Goal: Transaction & Acquisition: Download file/media

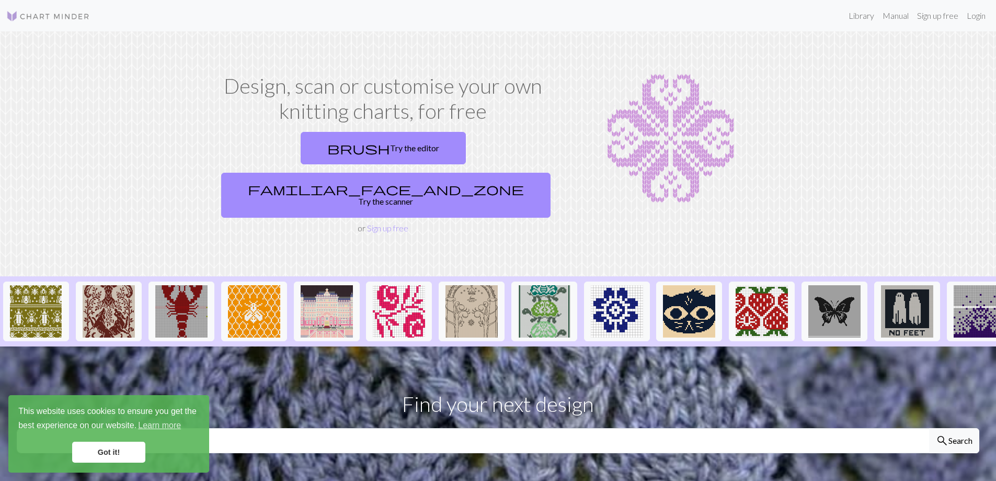
click at [475, 173] on link "familiar_face_and_zone Try the scanner" at bounding box center [385, 195] width 329 height 45
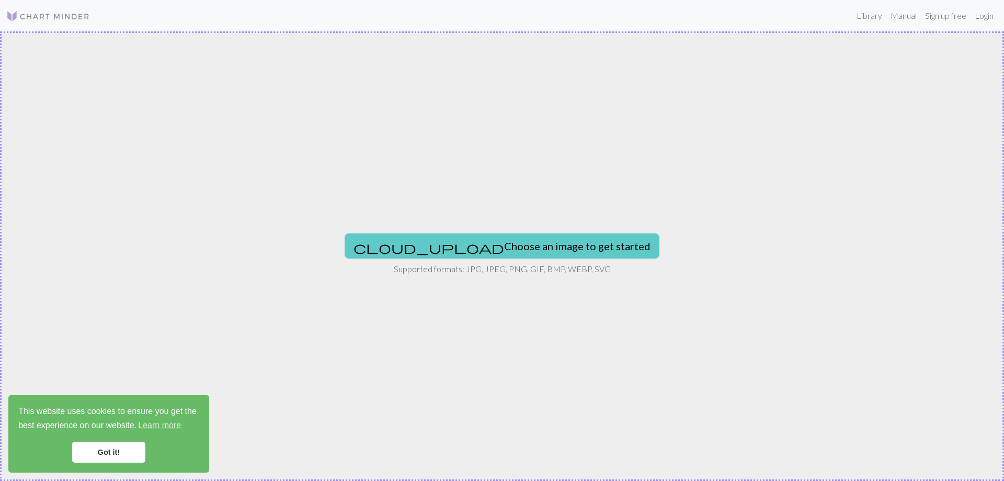
click at [496, 246] on button "cloud_upload Choose an image to get started" at bounding box center [502, 245] width 315 height 25
type input "C:\fakepath\511637661_10238139010713044_8929596239631584498_n.jpg"
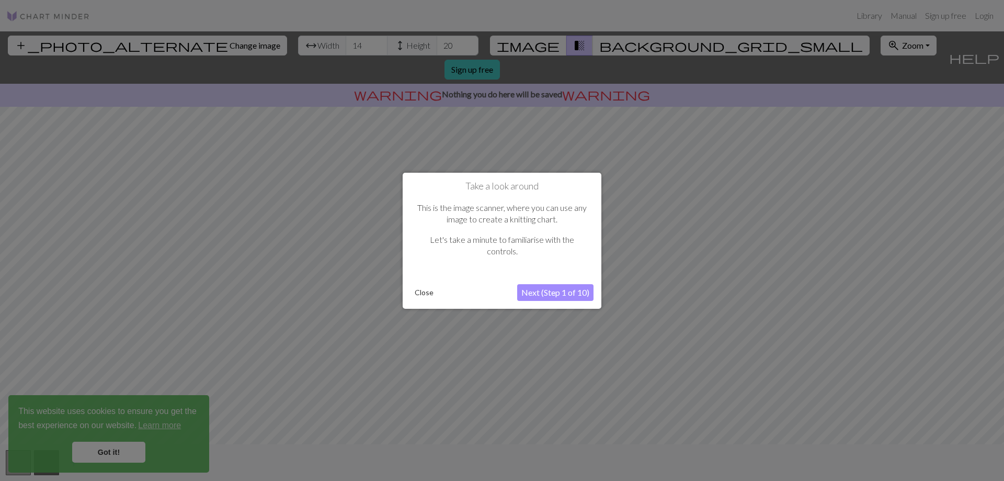
click at [544, 292] on button "Next (Step 1 of 10)" at bounding box center [555, 292] width 76 height 17
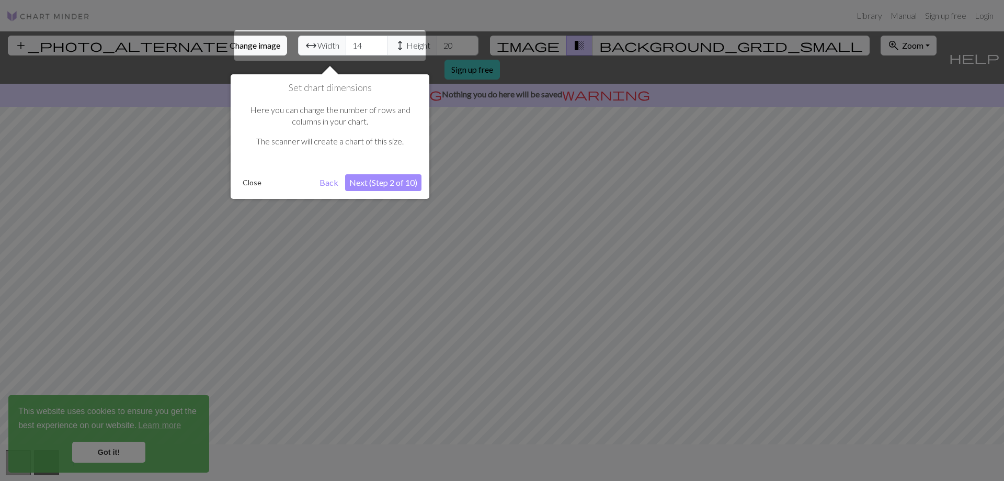
click at [387, 177] on button "Next (Step 2 of 10)" at bounding box center [383, 182] width 76 height 17
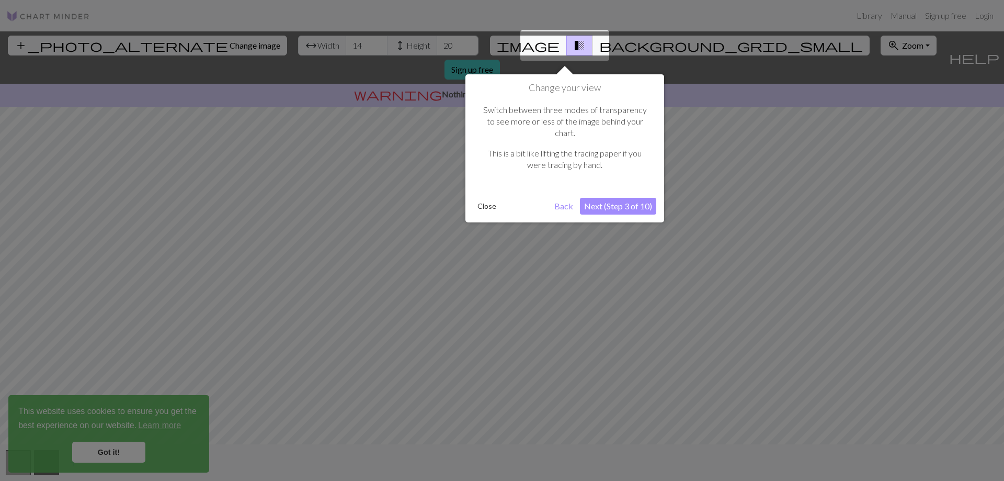
click at [604, 198] on button "Next (Step 3 of 10)" at bounding box center [618, 206] width 76 height 17
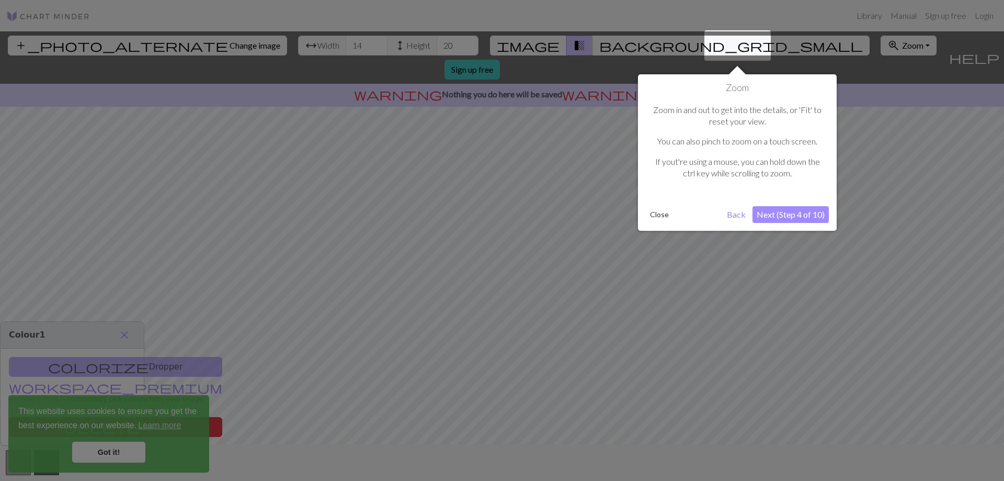
click at [791, 217] on button "Next (Step 4 of 10)" at bounding box center [791, 214] width 76 height 17
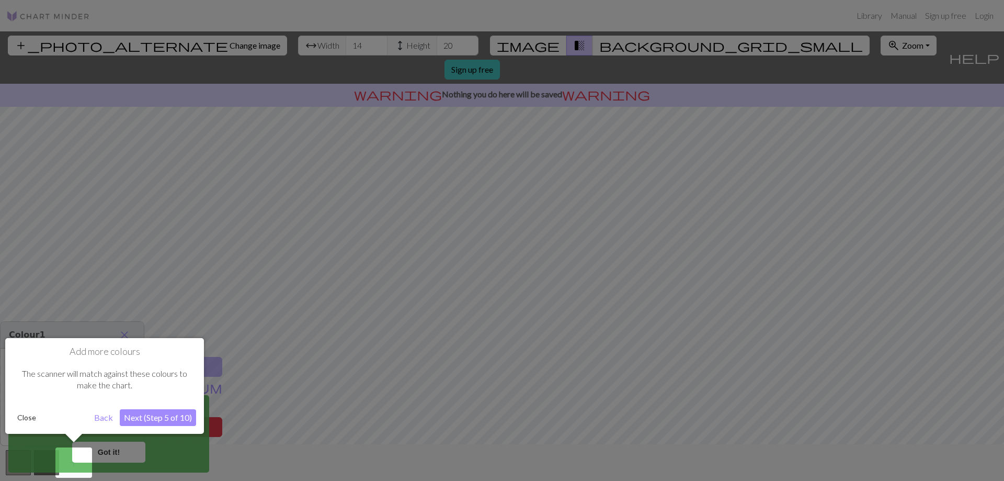
click at [179, 418] on button "Next (Step 5 of 10)" at bounding box center [158, 417] width 76 height 17
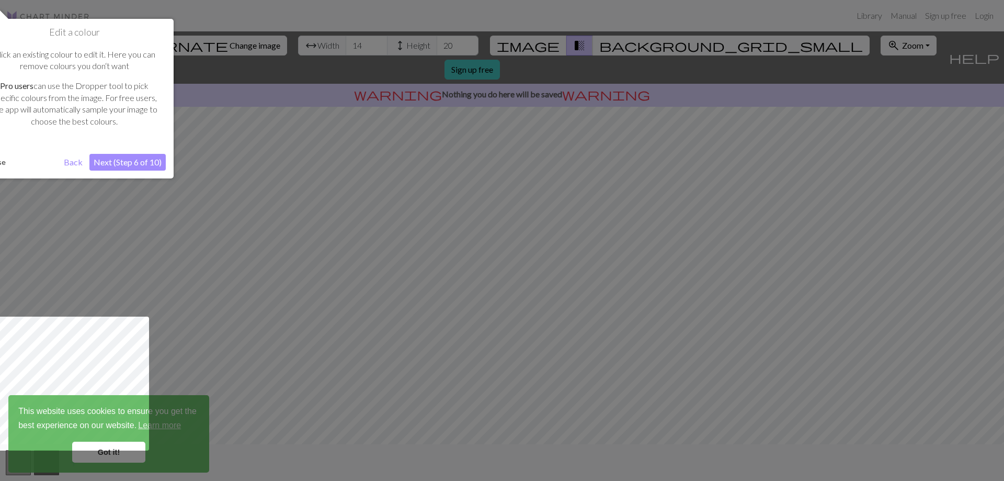
click at [120, 162] on button "Next (Step 6 of 10)" at bounding box center [127, 162] width 76 height 17
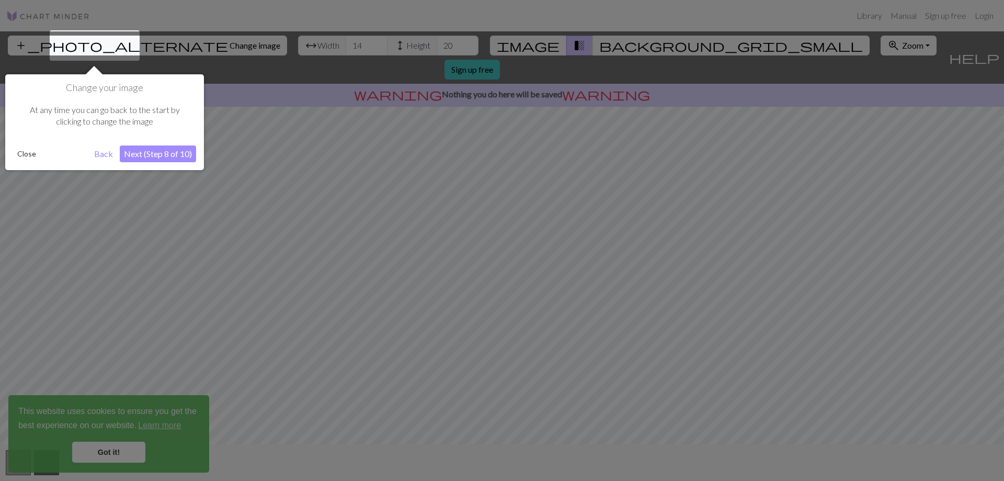
click at [164, 154] on button "Next (Step 8 of 10)" at bounding box center [158, 153] width 76 height 17
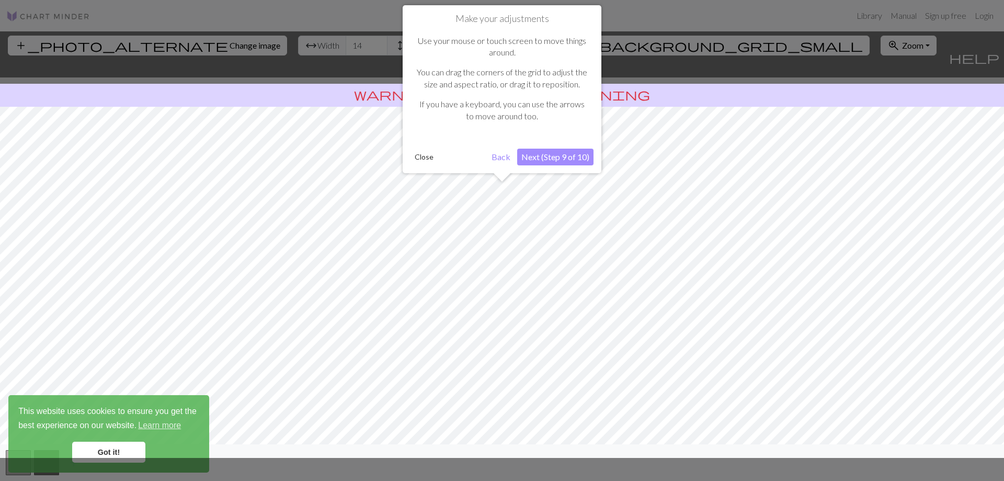
click at [552, 158] on button "Next (Step 9 of 10)" at bounding box center [555, 157] width 76 height 17
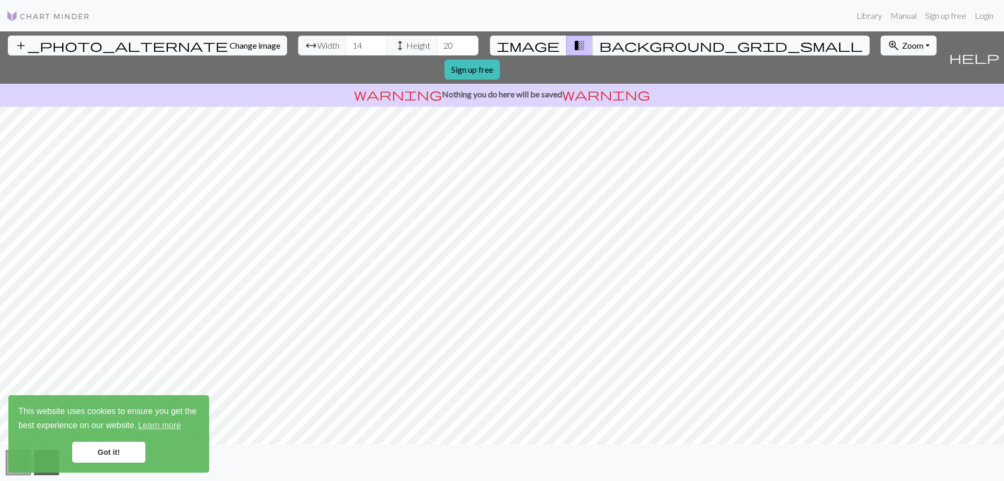
click at [98, 451] on link "Got it!" at bounding box center [108, 451] width 73 height 21
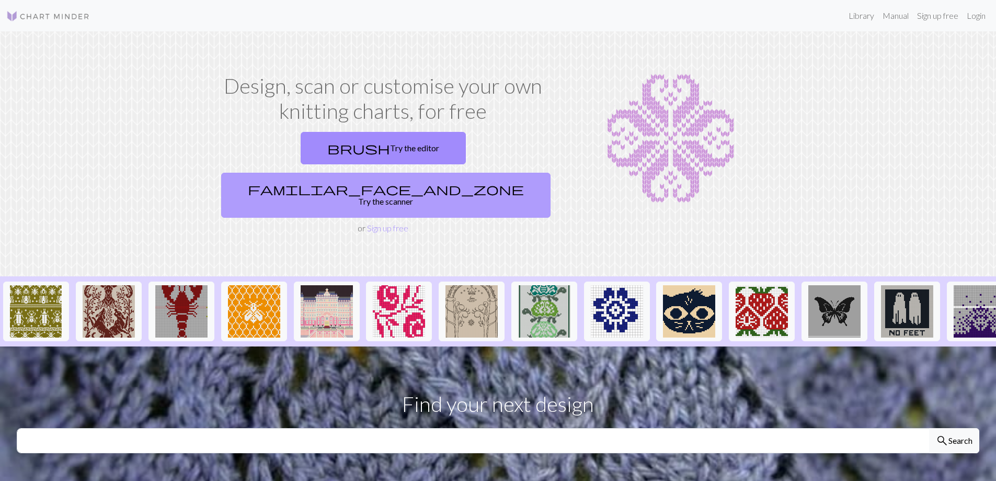
click at [437, 181] on span "familiar_face_and_zone" at bounding box center [386, 188] width 276 height 15
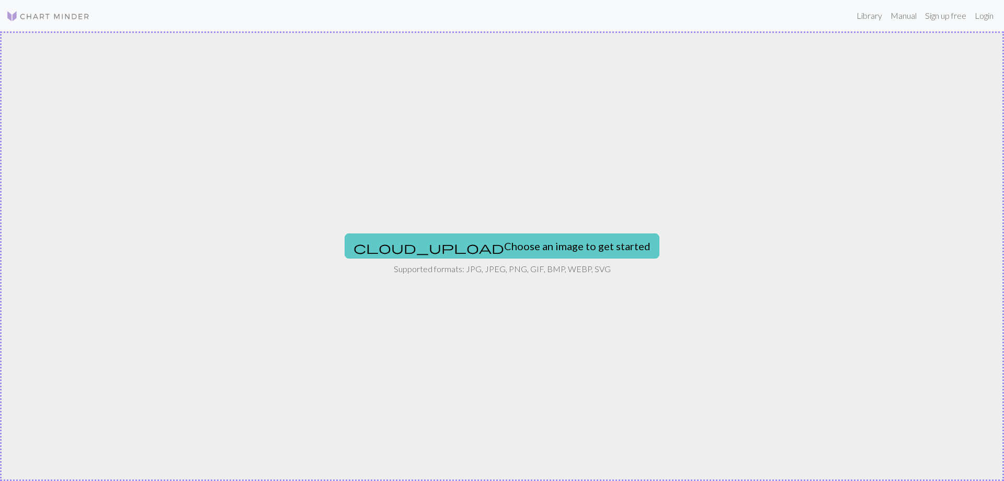
click at [516, 244] on button "cloud_upload Choose an image to get started" at bounding box center [502, 245] width 315 height 25
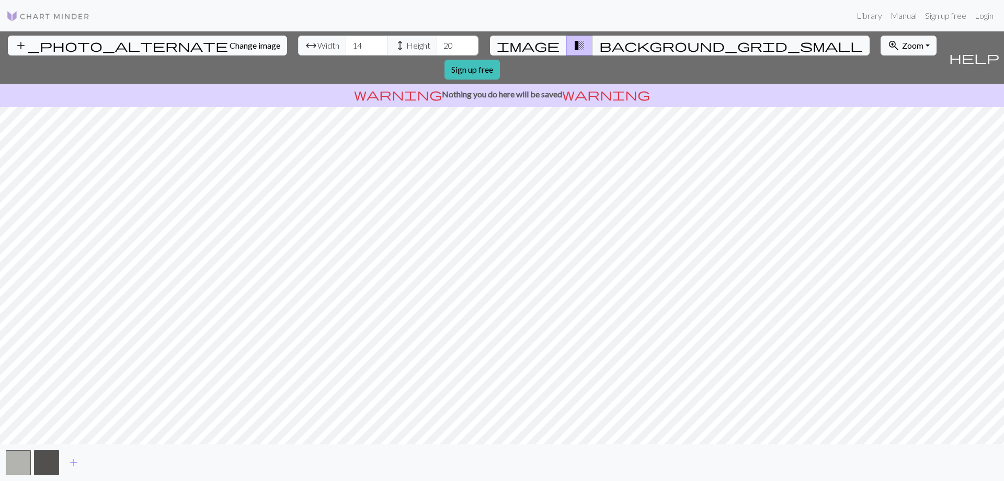
click at [230, 47] on span "Change image" at bounding box center [255, 45] width 51 height 10
click at [902, 45] on span "Zoom" at bounding box center [912, 45] width 21 height 10
click at [881, 70] on button "Fit all" at bounding box center [922, 68] width 83 height 17
click at [50, 15] on img at bounding box center [48, 16] width 84 height 13
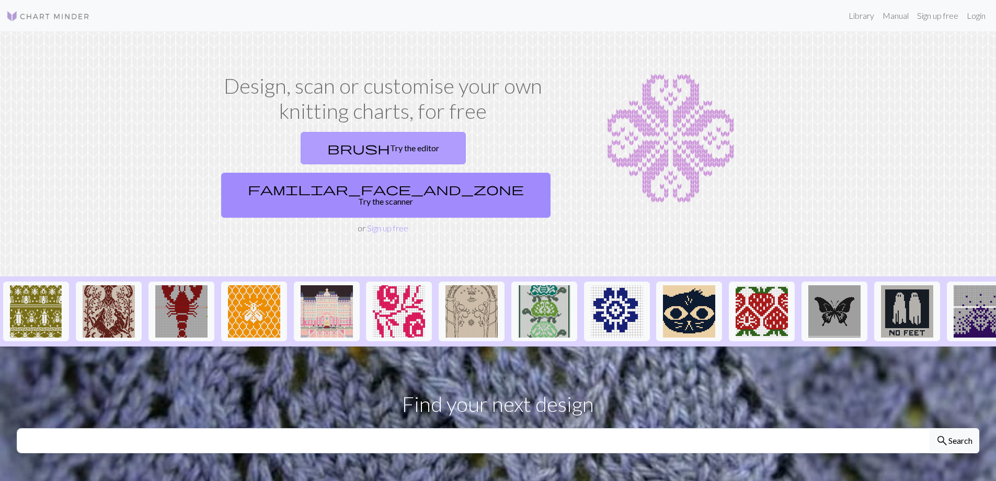
click at [319, 149] on link "brush Try the editor" at bounding box center [383, 148] width 165 height 32
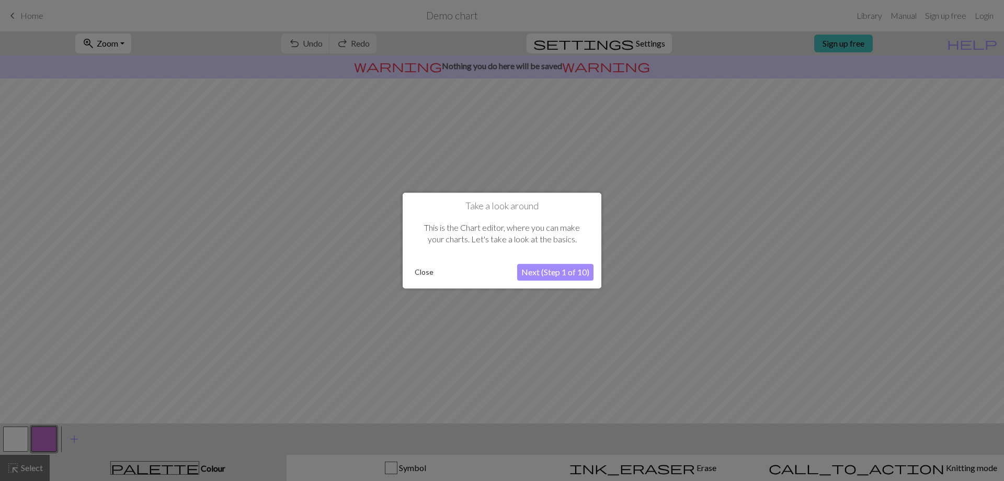
click at [577, 268] on button "Next (Step 1 of 10)" at bounding box center [555, 272] width 76 height 17
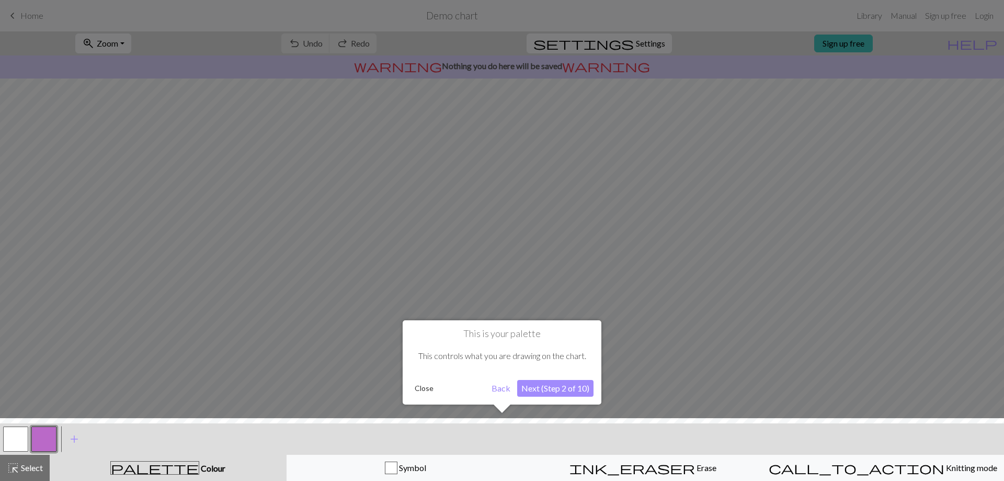
click at [550, 391] on button "Next (Step 2 of 10)" at bounding box center [555, 388] width 76 height 17
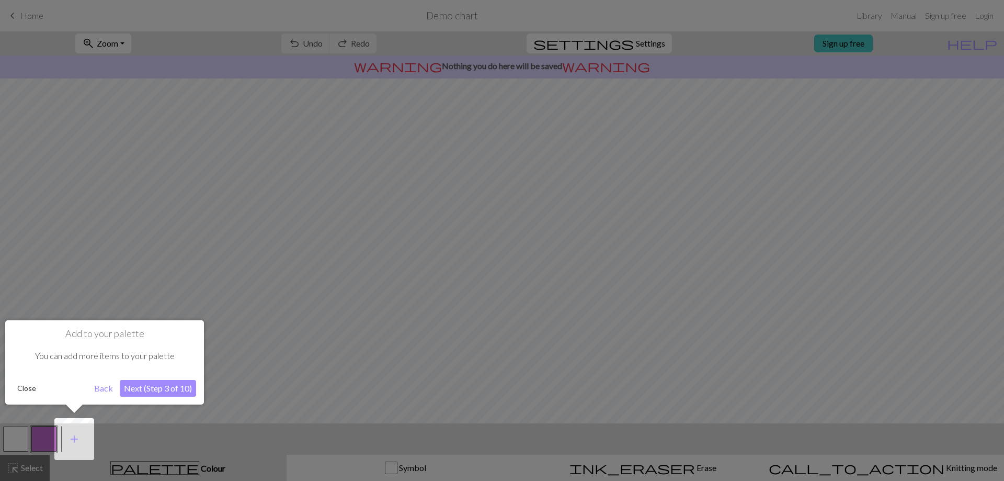
click at [155, 387] on button "Next (Step 3 of 10)" at bounding box center [158, 388] width 76 height 17
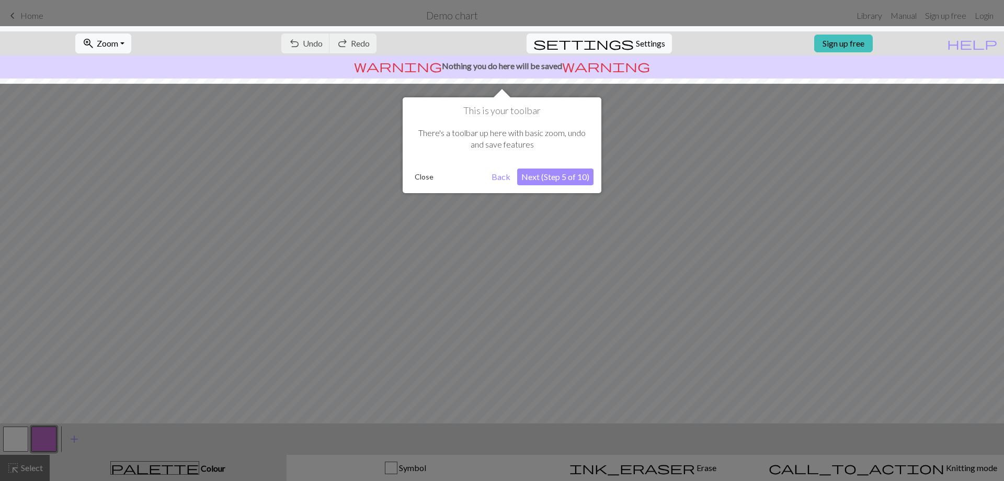
click at [576, 173] on button "Next (Step 5 of 10)" at bounding box center [555, 176] width 76 height 17
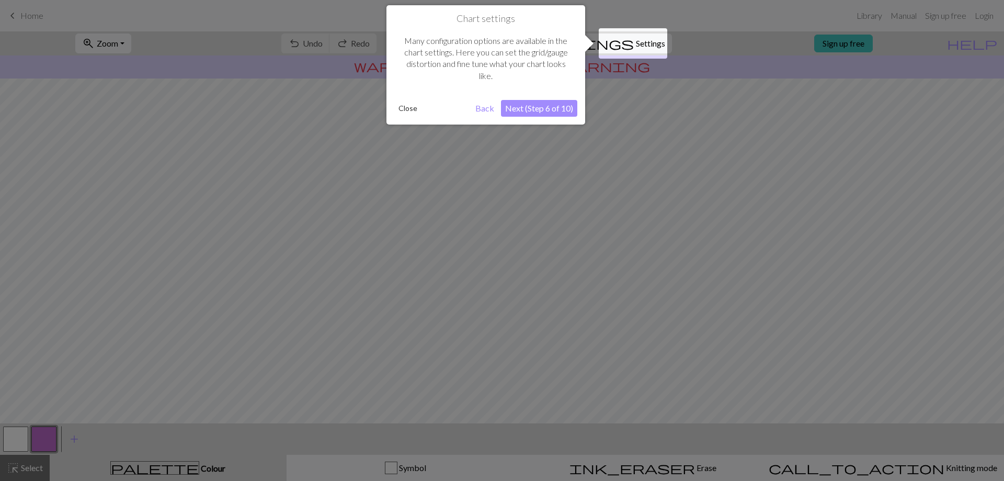
click at [544, 109] on button "Next (Step 6 of 10)" at bounding box center [539, 108] width 76 height 17
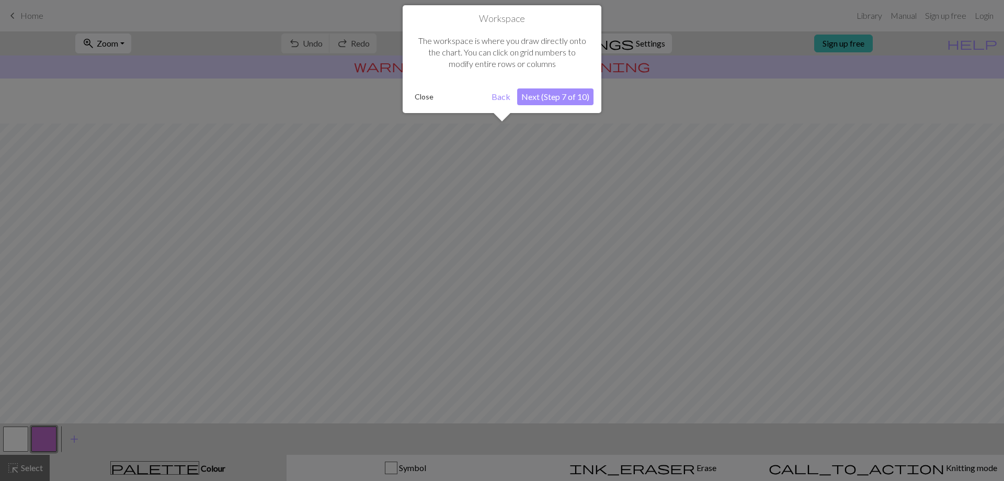
scroll to position [45, 0]
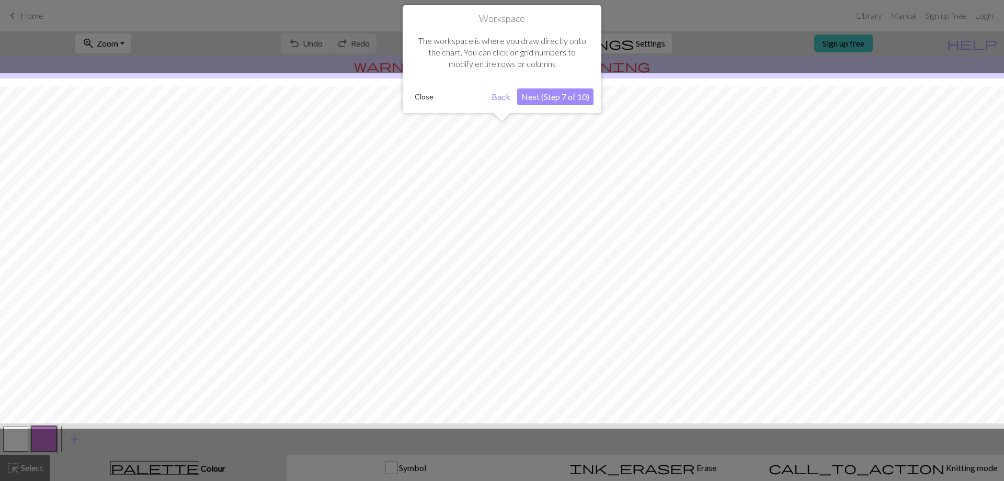
click at [564, 97] on button "Next (Step 7 of 10)" at bounding box center [555, 96] width 76 height 17
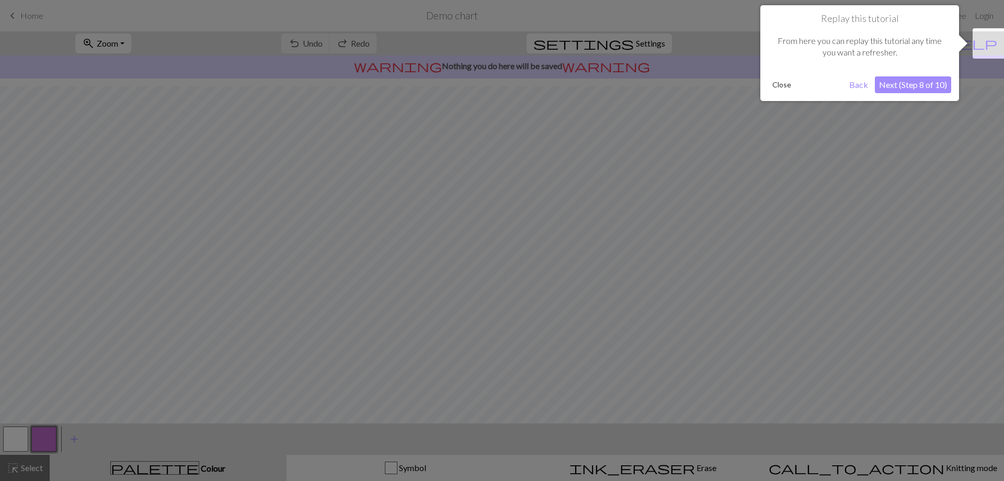
click at [917, 86] on button "Next (Step 8 of 10)" at bounding box center [913, 84] width 76 height 17
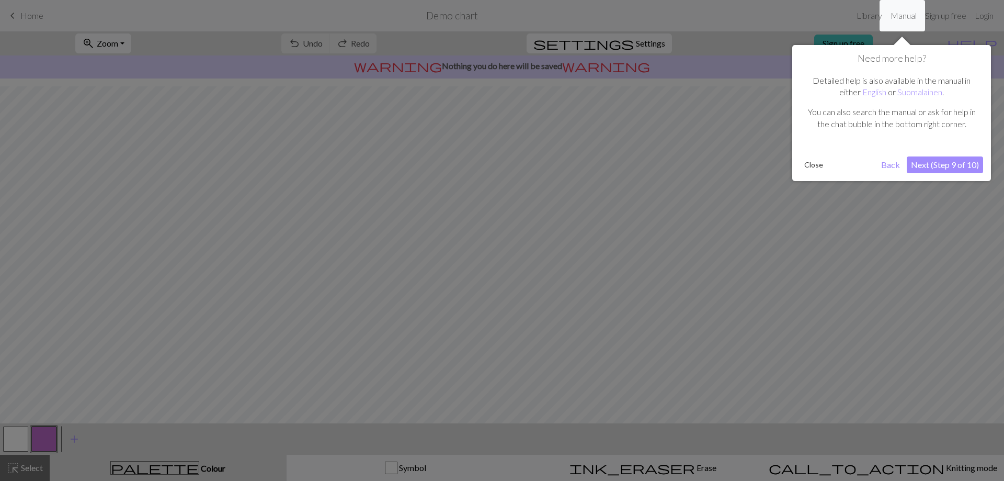
drag, startPoint x: 488, startPoint y: 175, endPoint x: 922, endPoint y: 71, distance: 446.4
click at [491, 217] on div at bounding box center [502, 240] width 1004 height 481
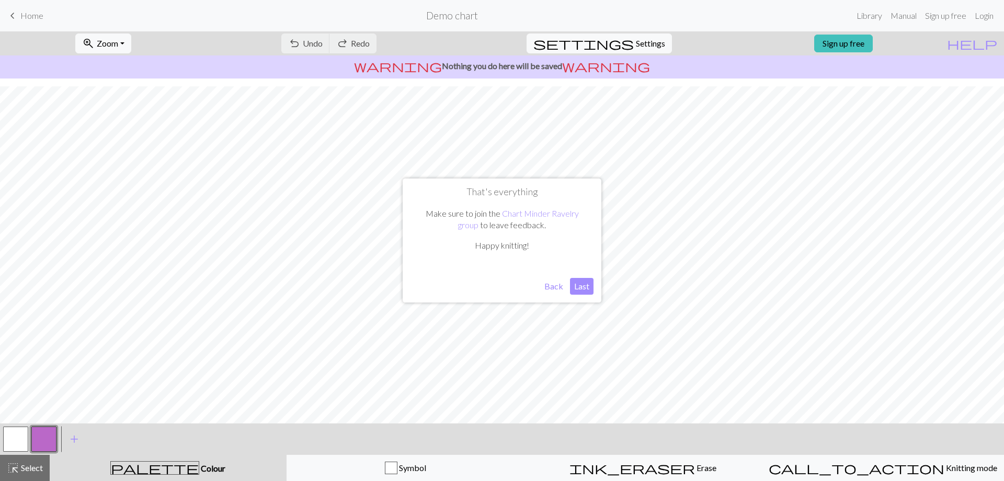
click at [580, 283] on button "Last" at bounding box center [582, 286] width 24 height 17
click at [16, 18] on span "keyboard_arrow_left" at bounding box center [12, 15] width 13 height 15
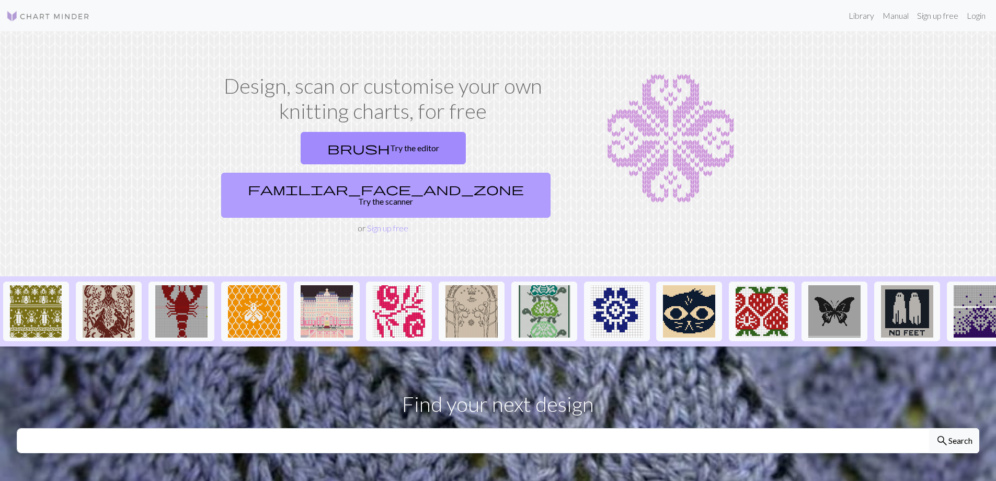
click at [482, 173] on link "familiar_face_and_zone Try the scanner" at bounding box center [385, 195] width 329 height 45
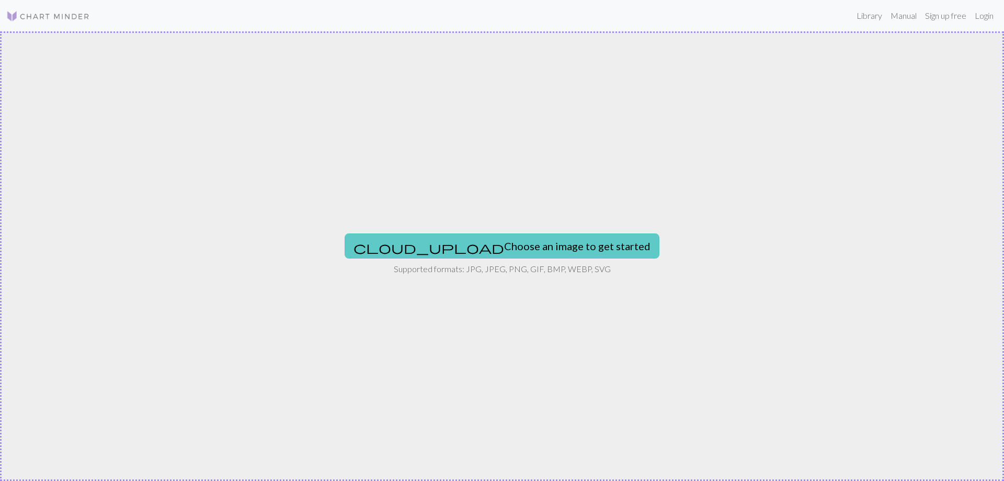
click at [498, 242] on button "cloud_upload Choose an image to get started" at bounding box center [502, 245] width 315 height 25
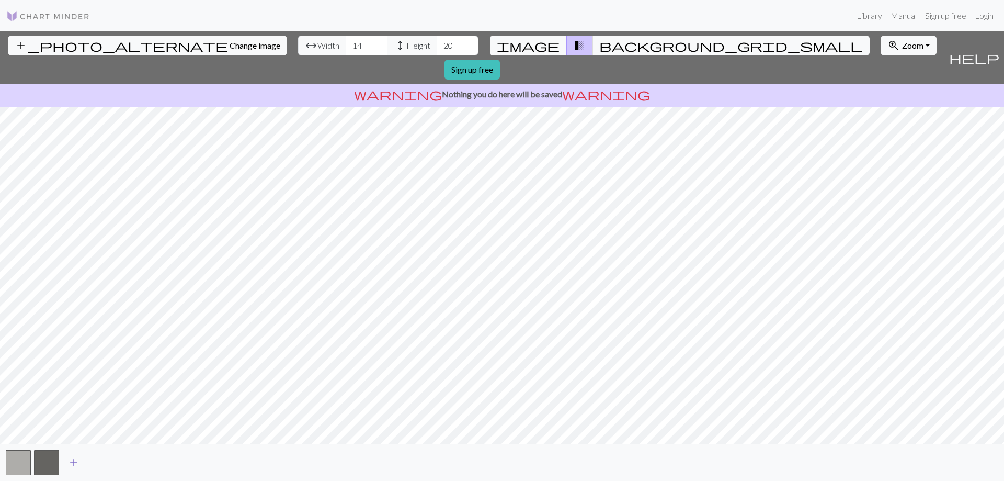
click at [75, 461] on span "add" at bounding box center [73, 462] width 13 height 15
click at [76, 460] on button "button" at bounding box center [74, 462] width 25 height 25
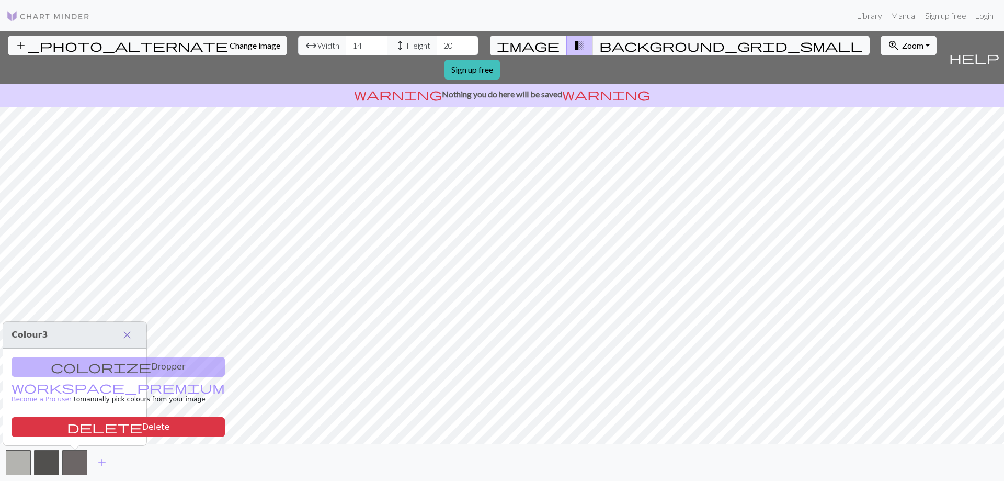
click at [127, 333] on span "close" at bounding box center [127, 334] width 13 height 15
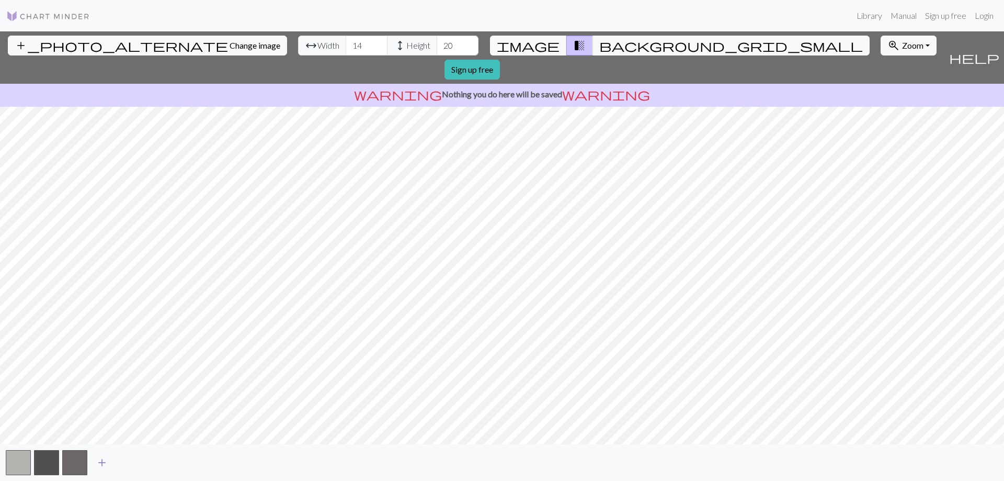
click at [99, 460] on span "add" at bounding box center [102, 462] width 13 height 15
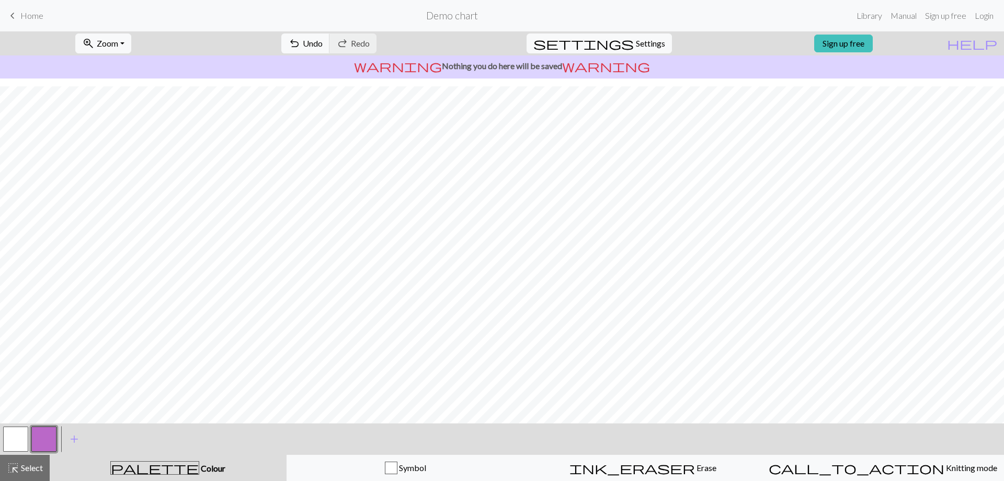
scroll to position [45, 0]
click at [657, 44] on button "settings Settings" at bounding box center [599, 43] width 145 height 20
select select "aran"
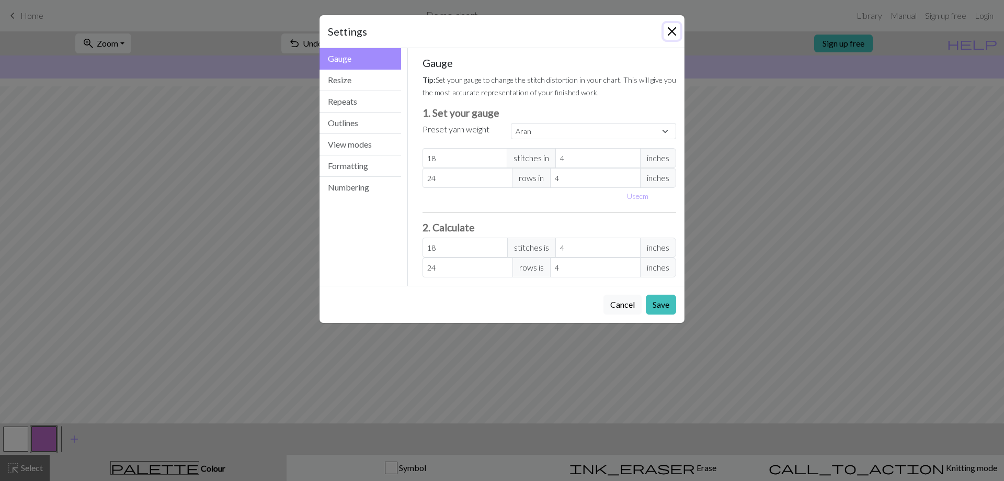
click at [674, 27] on button "Close" at bounding box center [672, 31] width 17 height 17
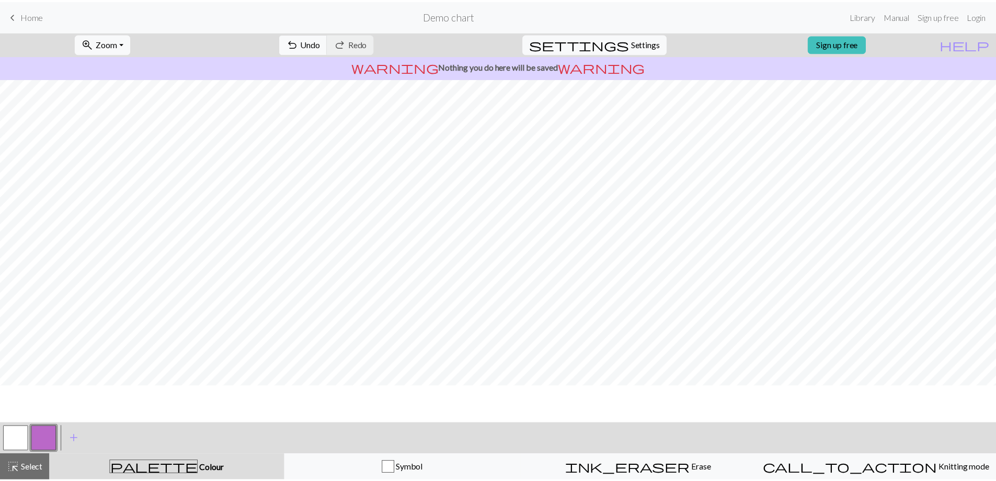
scroll to position [0, 0]
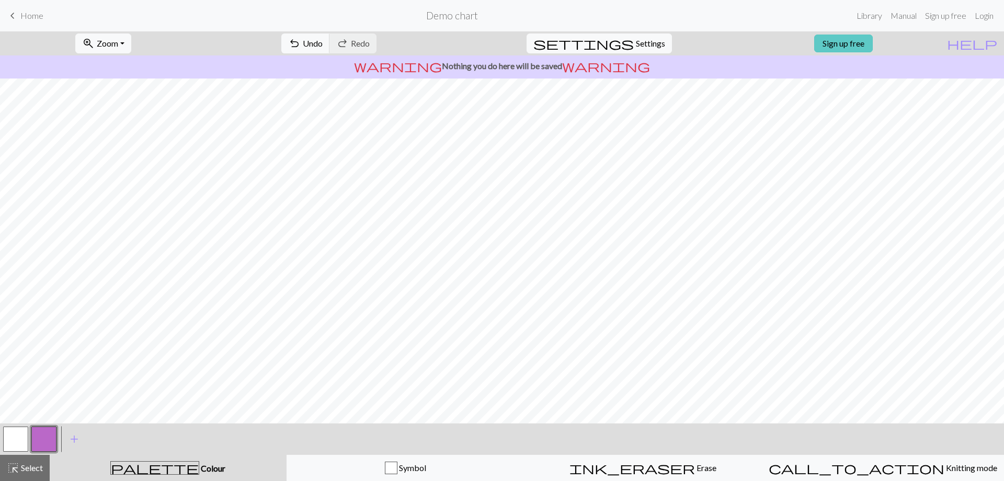
click at [873, 42] on link "Sign up free" at bounding box center [843, 44] width 59 height 18
click at [865, 17] on link "Library" at bounding box center [869, 15] width 34 height 21
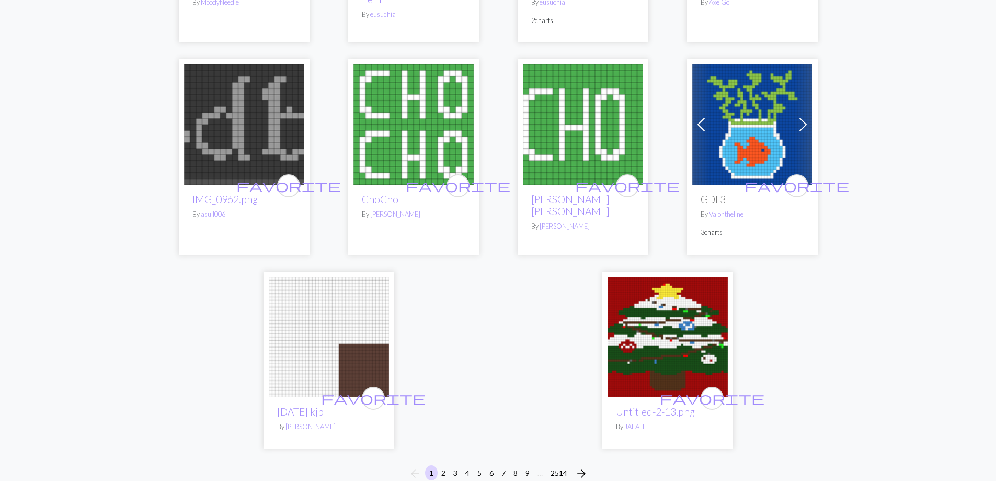
scroll to position [2510, 0]
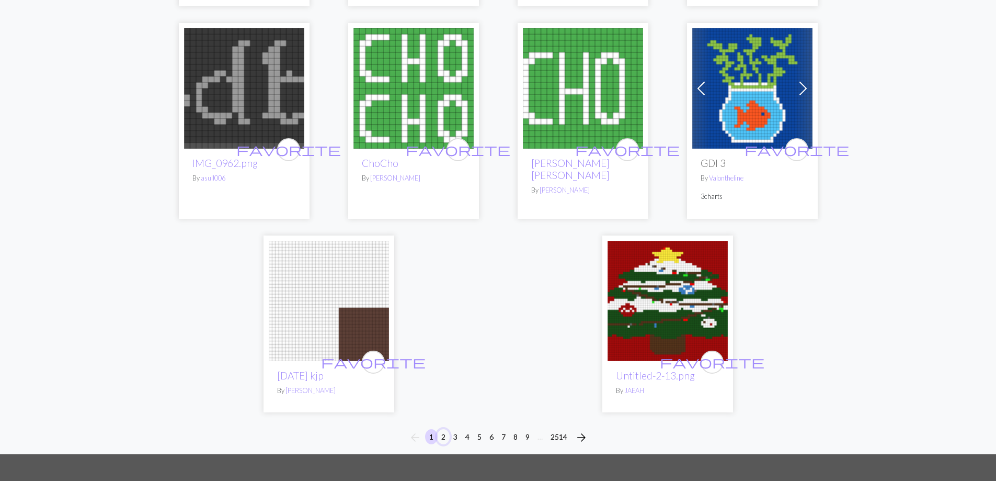
click at [443, 429] on button "2" at bounding box center [443, 436] width 13 height 15
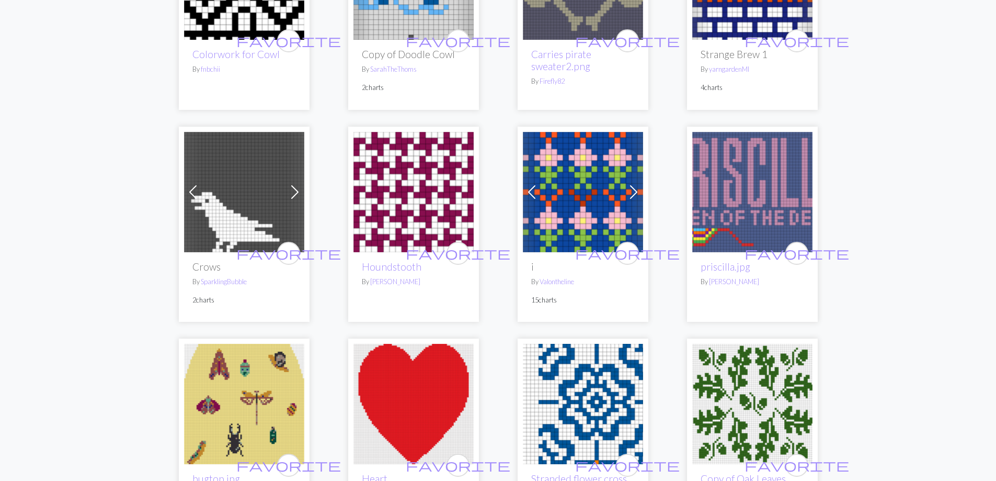
scroll to position [314, 0]
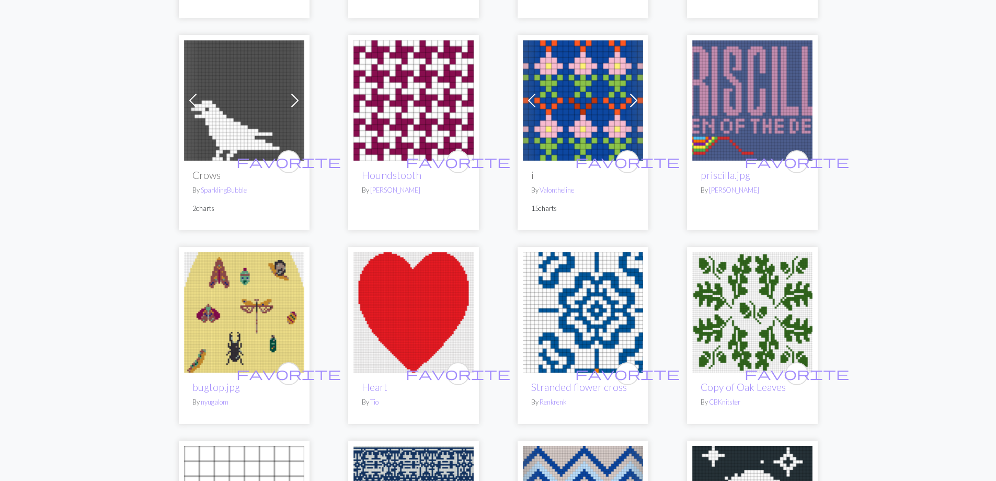
click at [603, 305] on img at bounding box center [583, 312] width 120 height 120
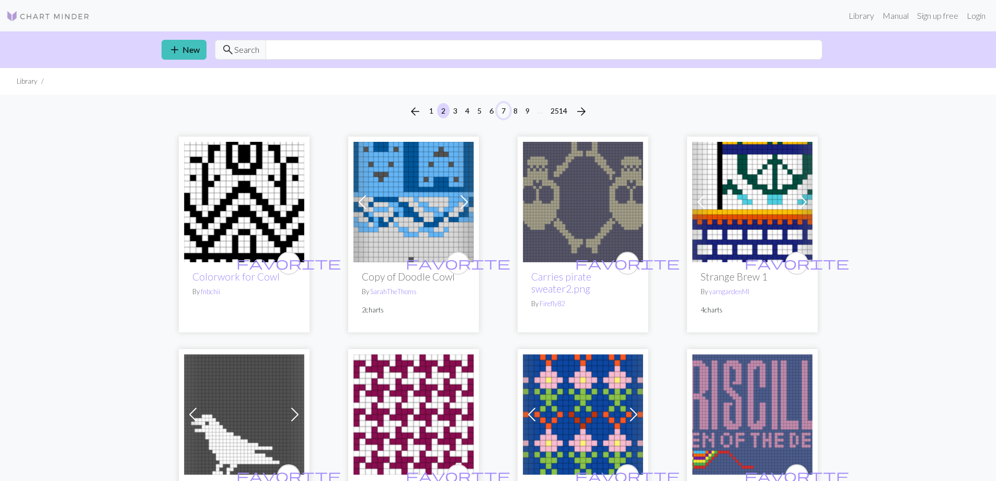
click at [503, 109] on button "7" at bounding box center [503, 110] width 13 height 15
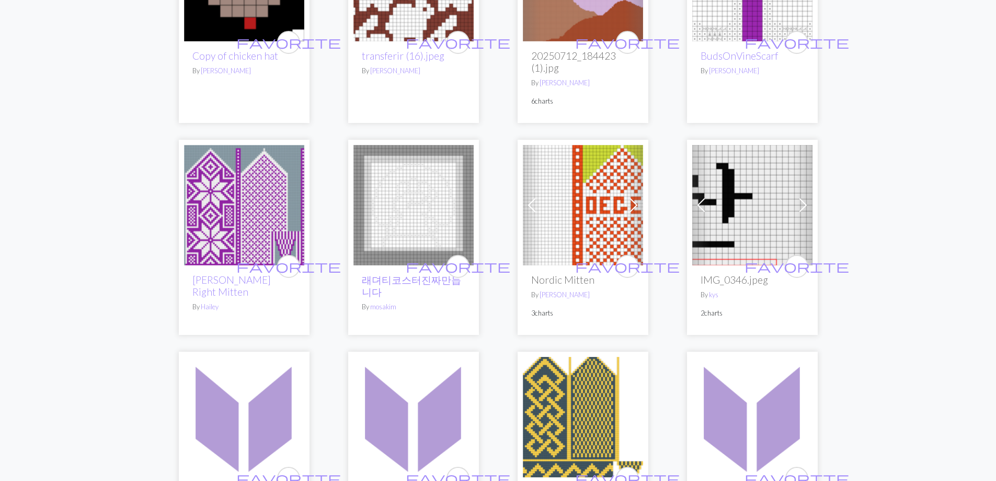
scroll to position [1412, 0]
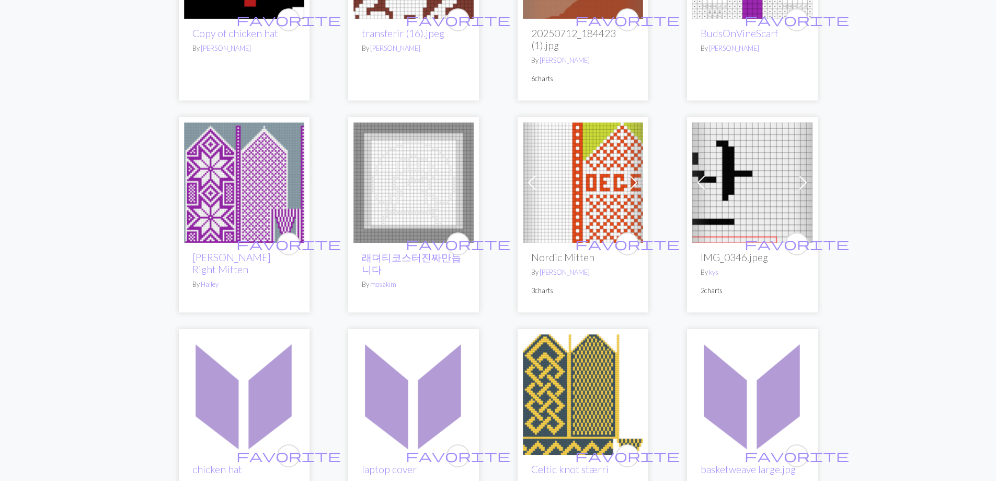
click at [267, 193] on img at bounding box center [244, 182] width 120 height 120
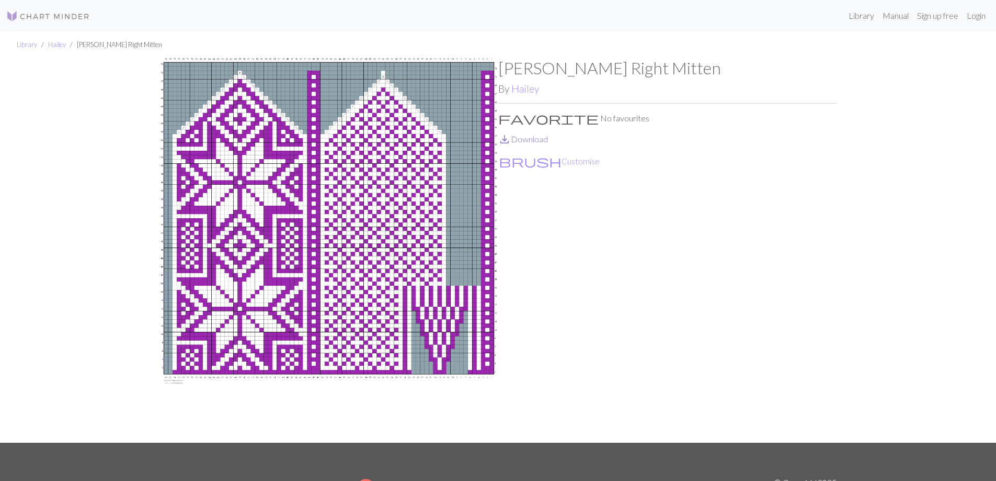
click at [533, 137] on link "save_alt Download" at bounding box center [523, 139] width 50 height 10
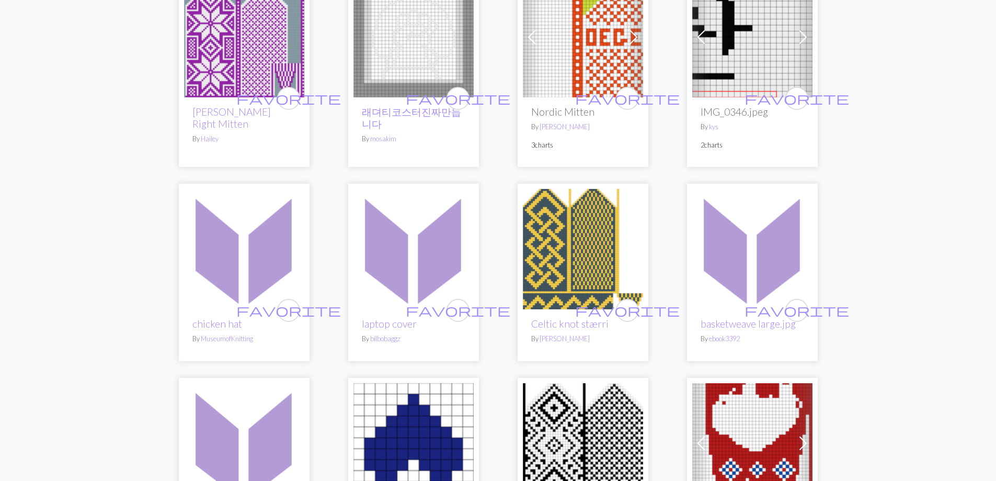
scroll to position [1569, 0]
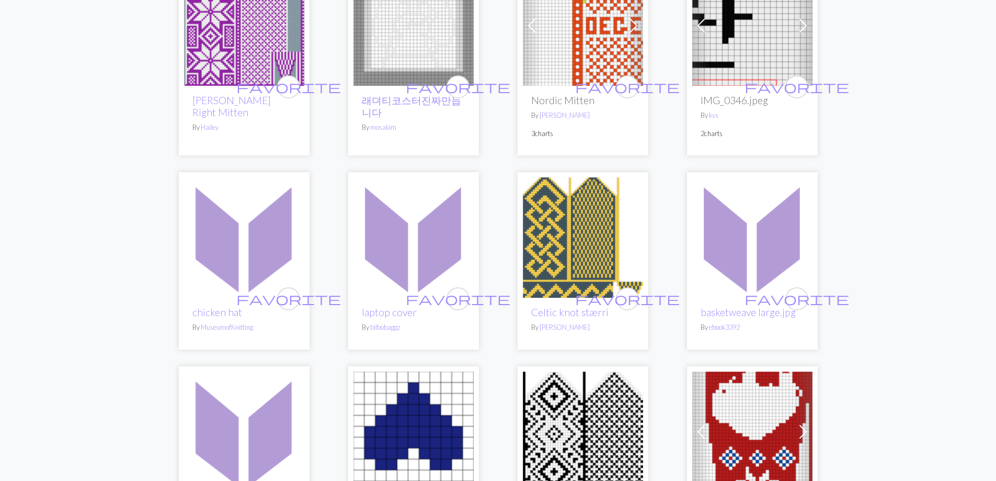
click at [576, 240] on img at bounding box center [583, 237] width 120 height 120
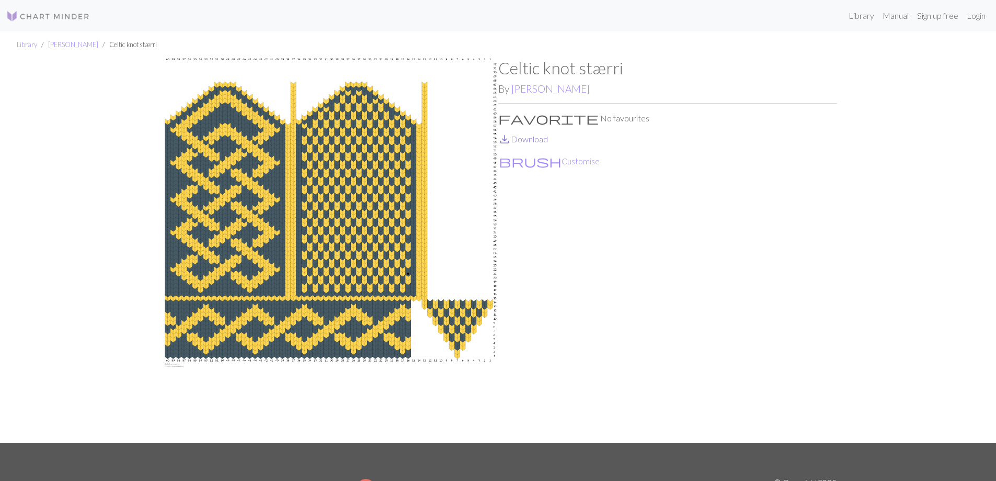
click at [529, 139] on link "save_alt Download" at bounding box center [523, 139] width 50 height 10
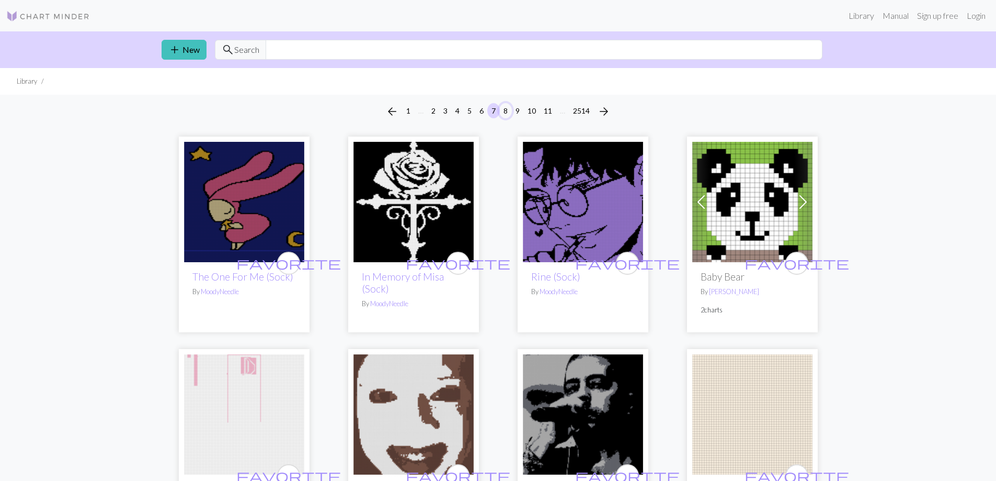
click at [508, 110] on button "8" at bounding box center [505, 110] width 13 height 15
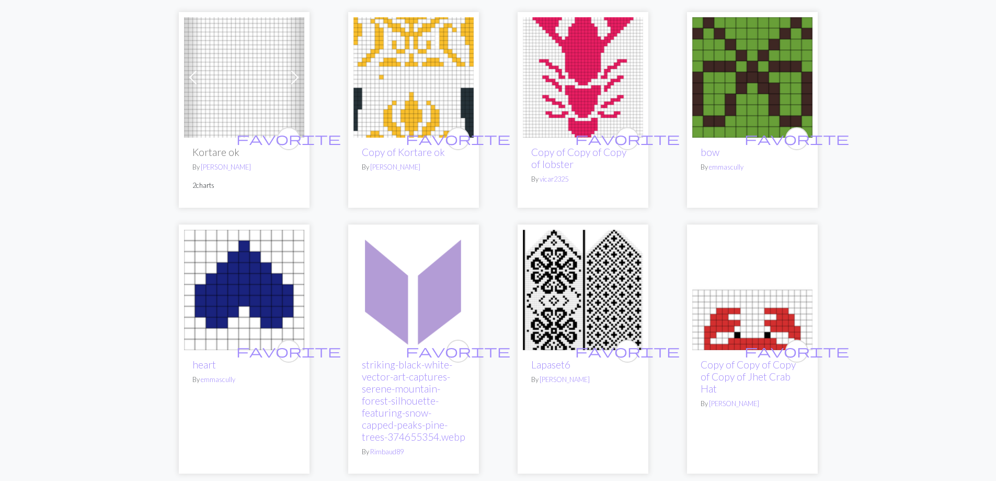
scroll to position [105, 0]
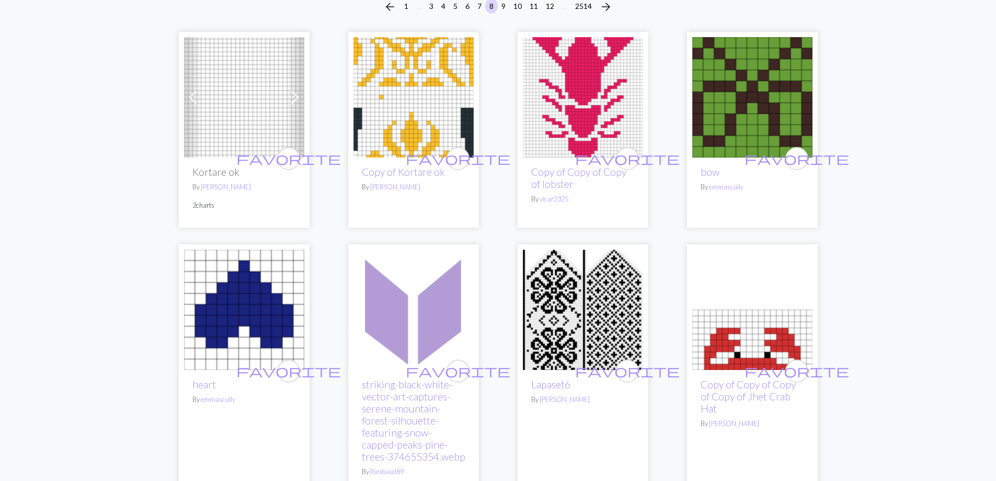
click at [571, 314] on img at bounding box center [583, 309] width 120 height 120
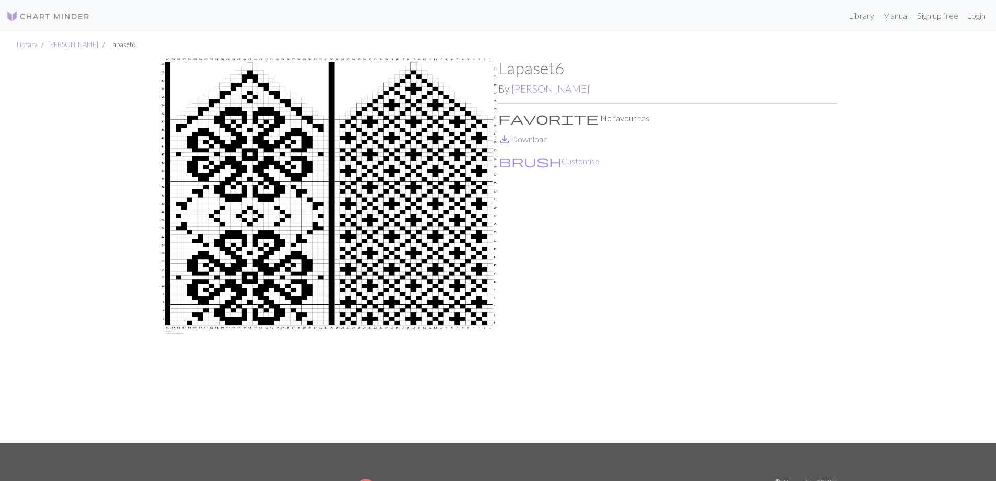
click at [532, 139] on link "save_alt Download" at bounding box center [523, 139] width 50 height 10
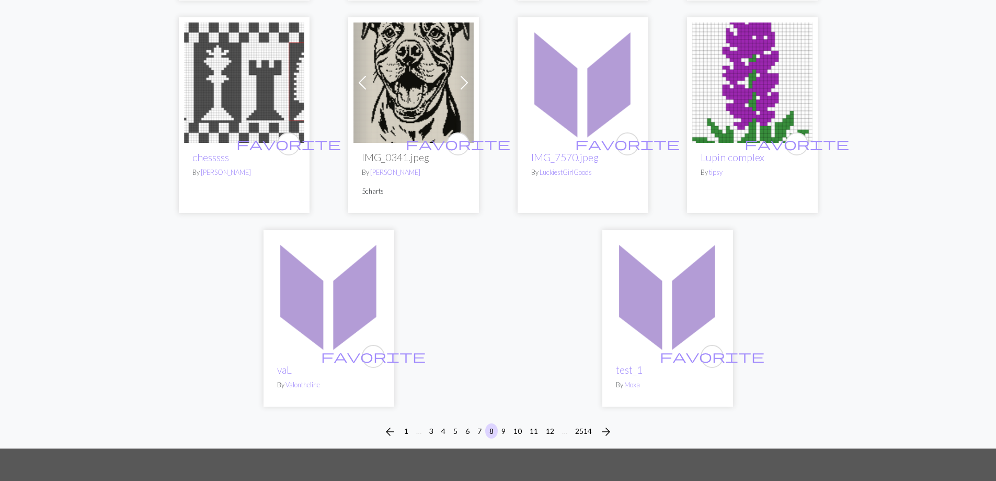
scroll to position [2563, 0]
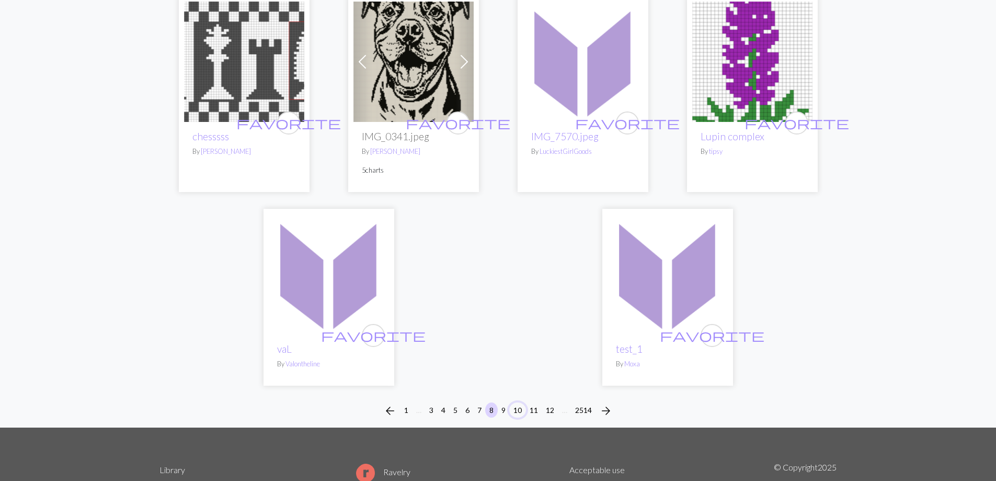
click at [519, 402] on button "10" at bounding box center [517, 409] width 17 height 15
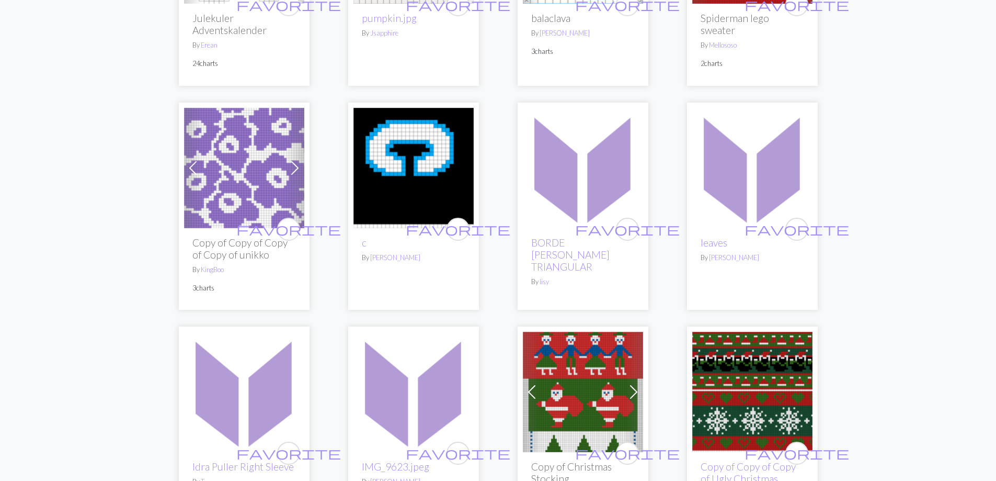
scroll to position [732, 0]
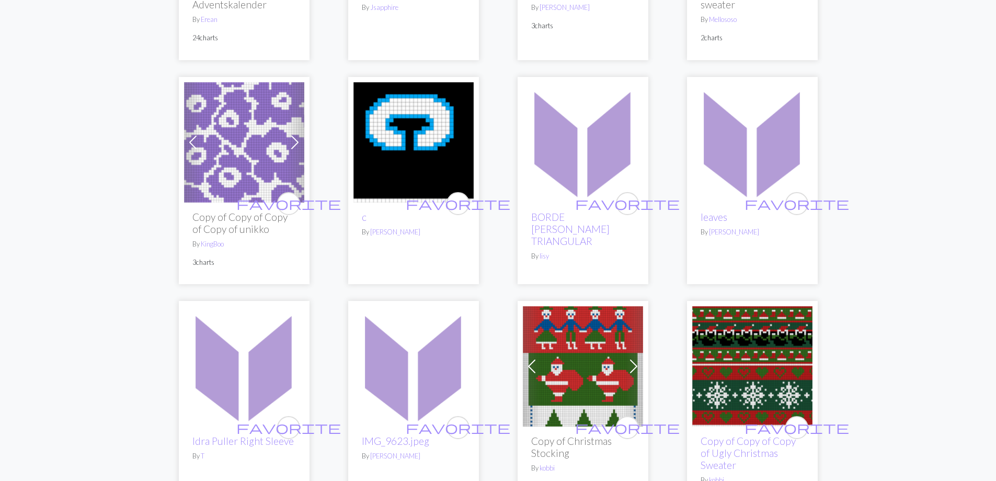
click at [580, 367] on img at bounding box center [583, 366] width 120 height 120
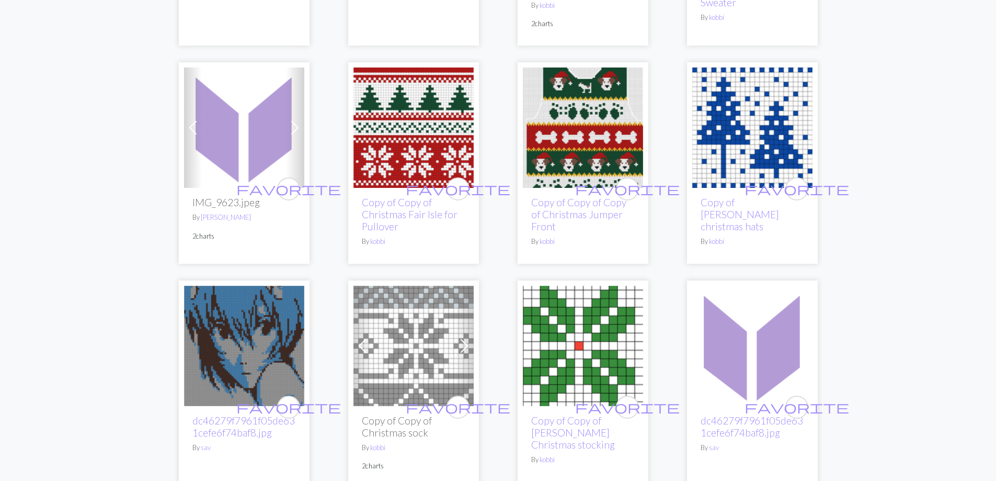
scroll to position [1203, 0]
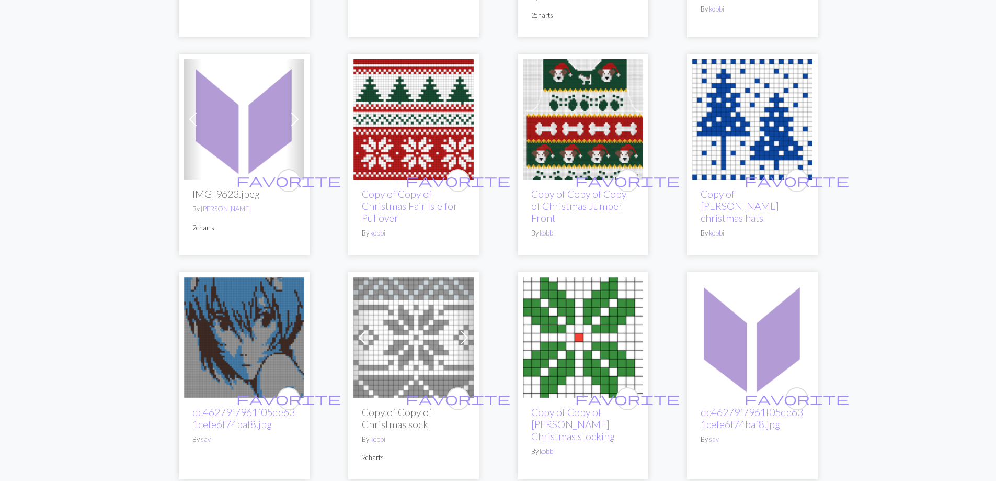
click at [414, 137] on img at bounding box center [414, 119] width 120 height 120
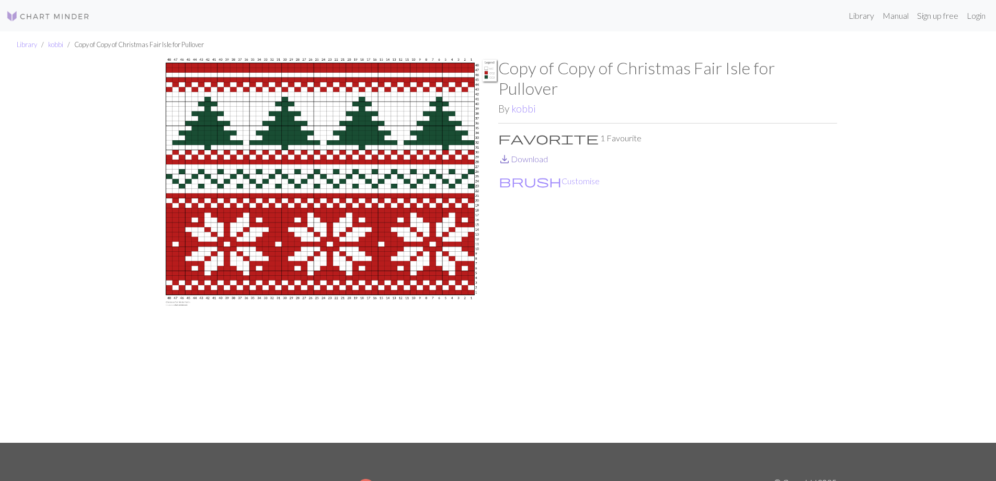
click at [527, 154] on link "save_alt Download" at bounding box center [523, 159] width 50 height 10
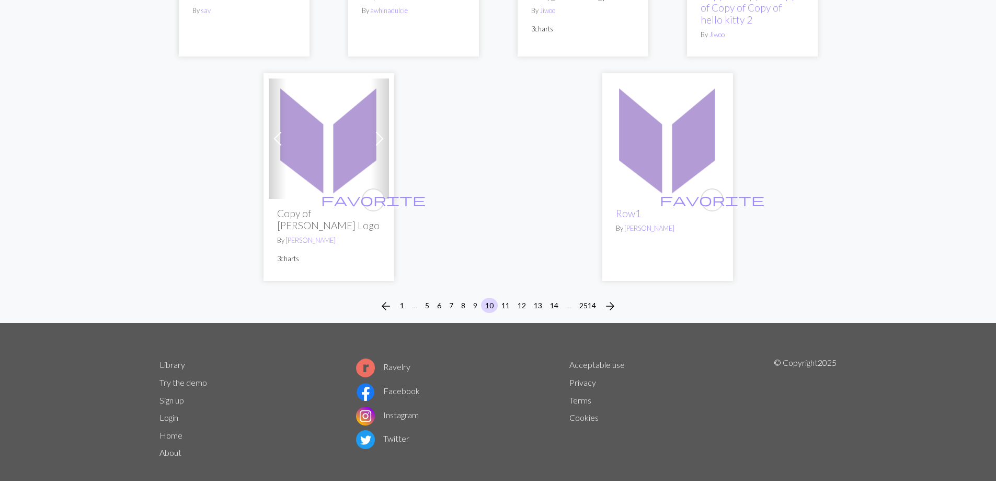
scroll to position [2753, 0]
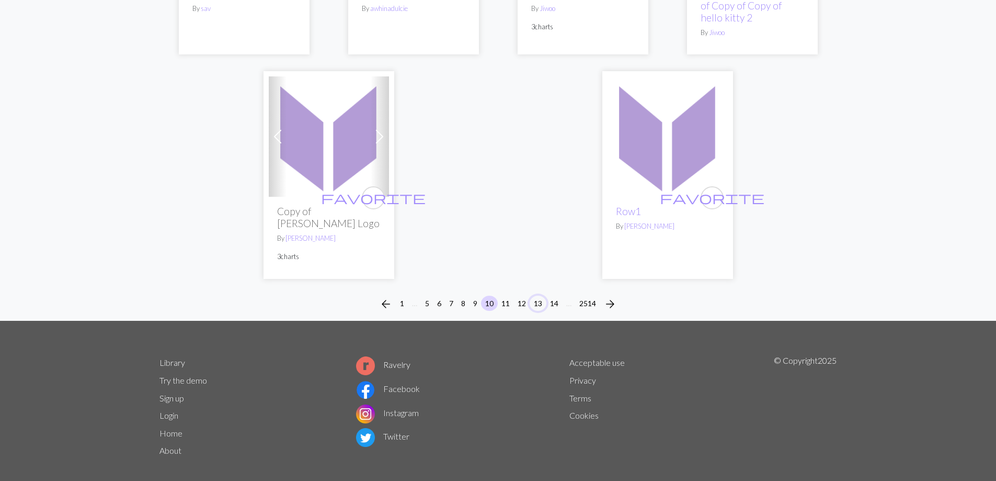
click at [539, 295] on button "13" at bounding box center [538, 302] width 17 height 15
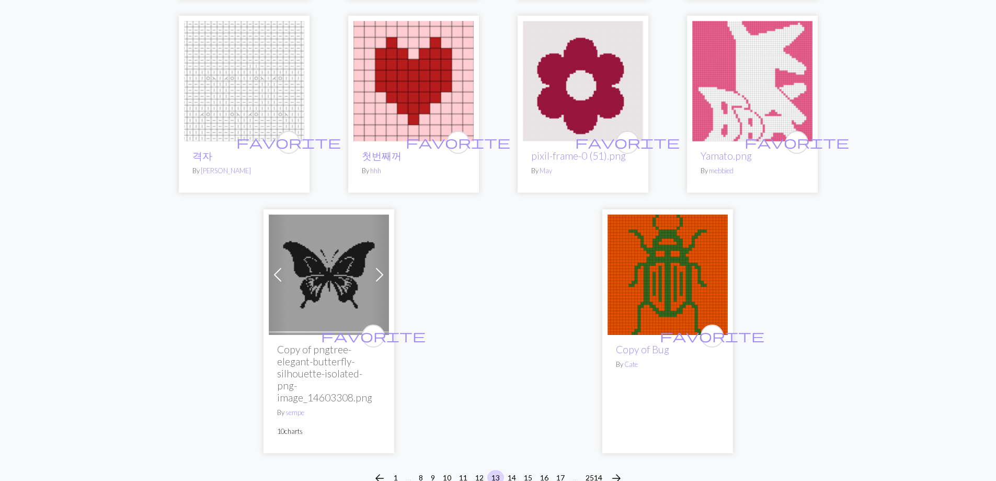
scroll to position [2510, 0]
